Goal: Task Accomplishment & Management: Complete application form

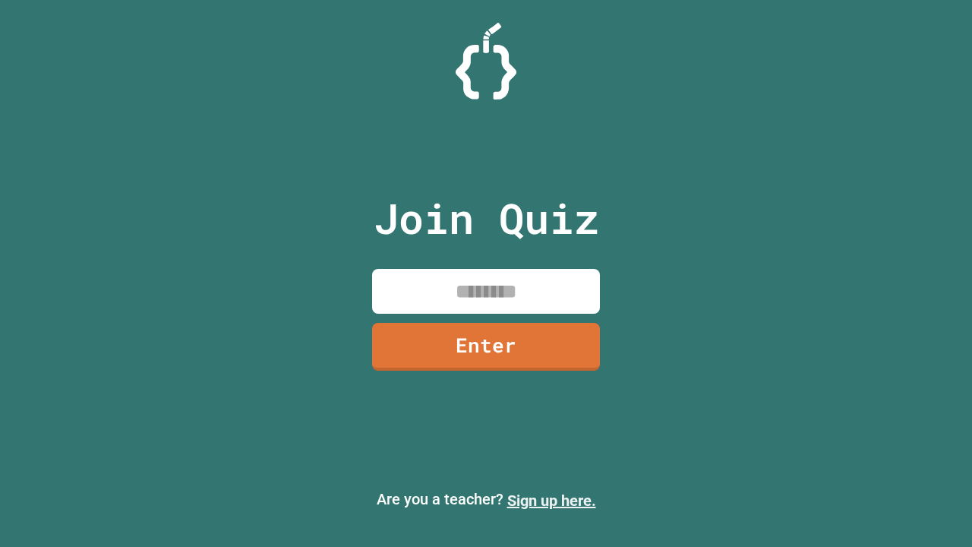
click at [551, 500] on link "Sign up here." at bounding box center [551, 500] width 89 height 18
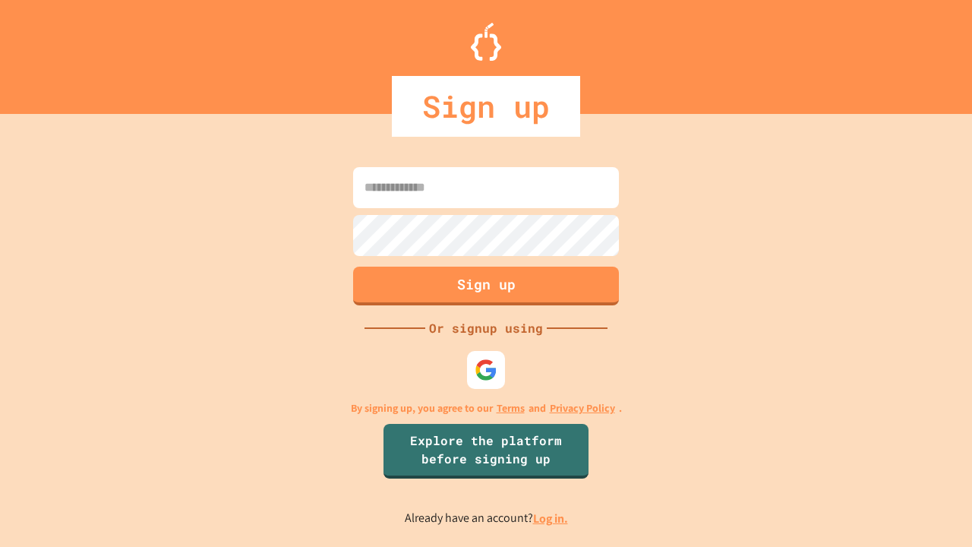
click at [551, 518] on link "Log in." at bounding box center [550, 518] width 35 height 16
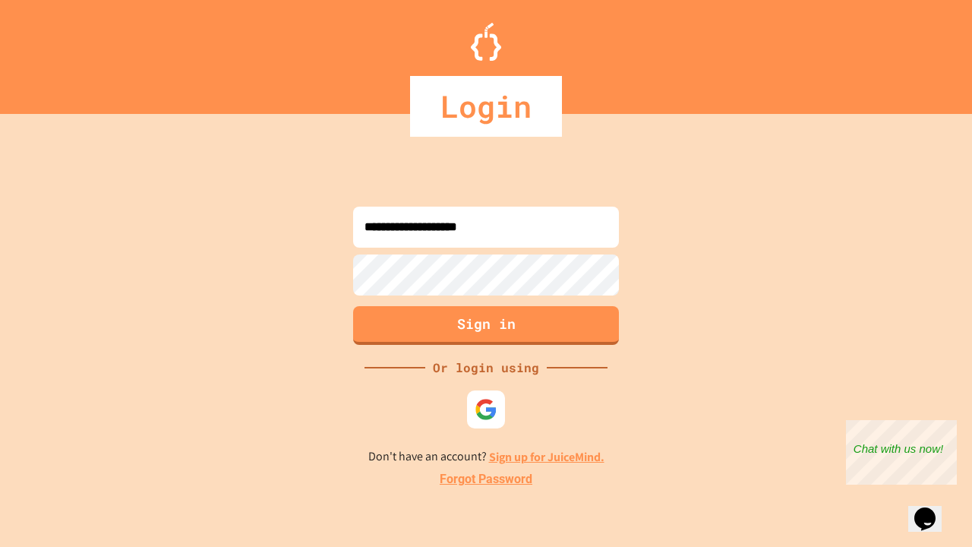
type input "**********"
